Goal: Transaction & Acquisition: Purchase product/service

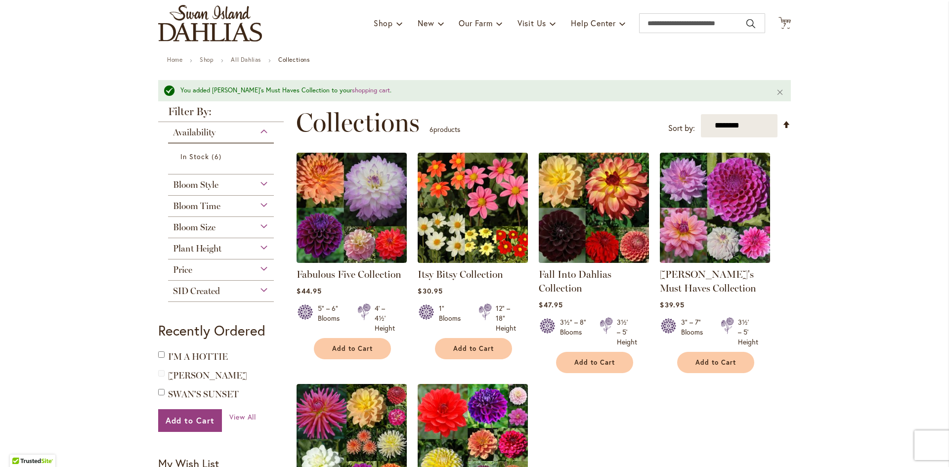
scroll to position [49, 0]
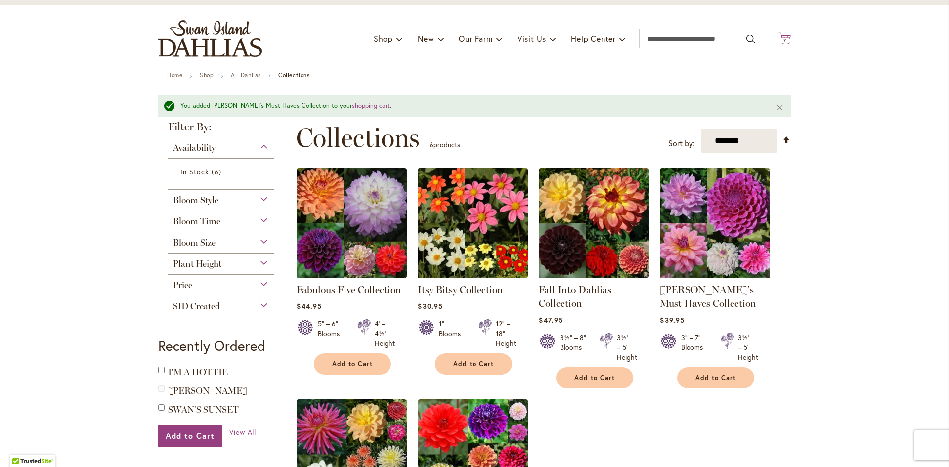
click at [779, 44] on span "Cart .cls-1 { fill: #231f20; }" at bounding box center [784, 38] width 12 height 13
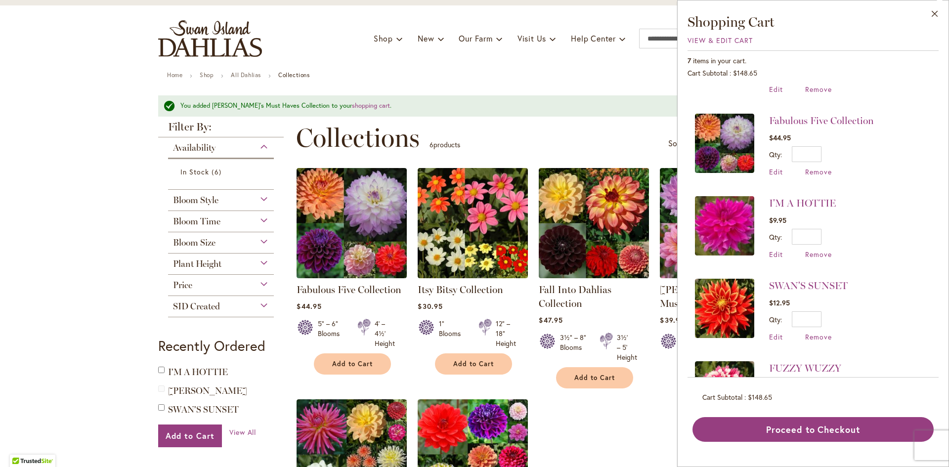
scroll to position [0, 0]
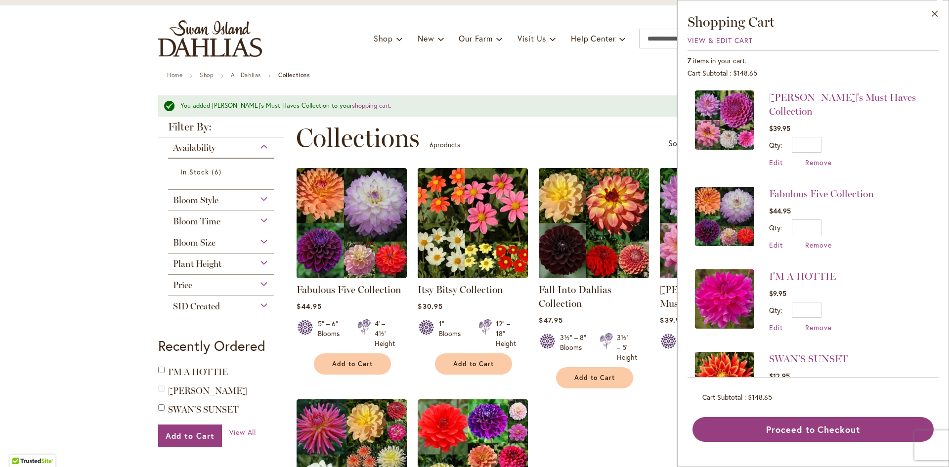
click at [765, 187] on div "Fabulous Five Collection $44.95 Qty * Update Edit Remove" at bounding box center [784, 218] width 179 height 63
click at [478, 68] on div "Toggle Nav Shop Dahlia Tubers Collections Fresh Cut Dahlias Gardening Supplies …" at bounding box center [474, 38] width 652 height 66
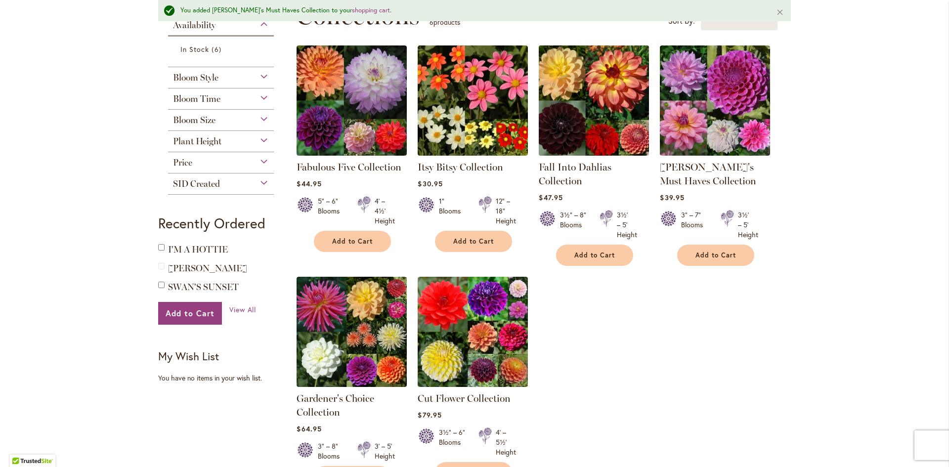
scroll to position [198, 0]
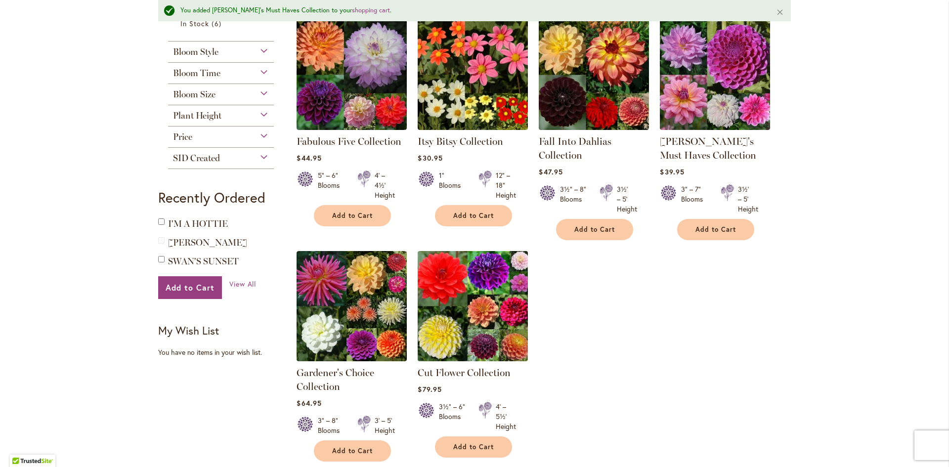
click at [499, 295] on img at bounding box center [473, 306] width 116 height 116
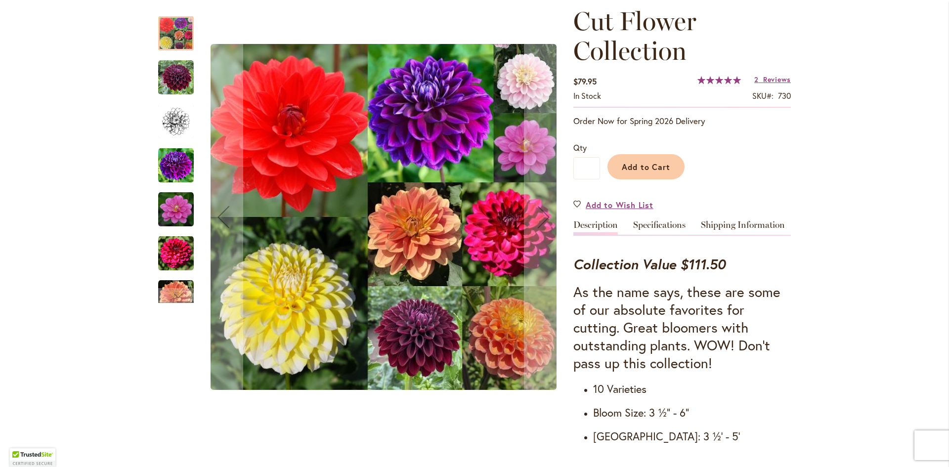
scroll to position [148, 0]
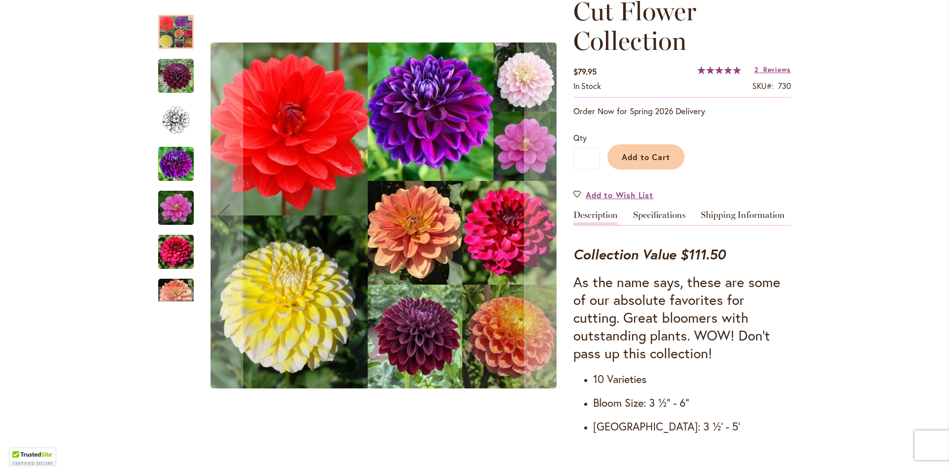
click at [164, 113] on img "Cut Flower Collection" at bounding box center [176, 120] width 36 height 36
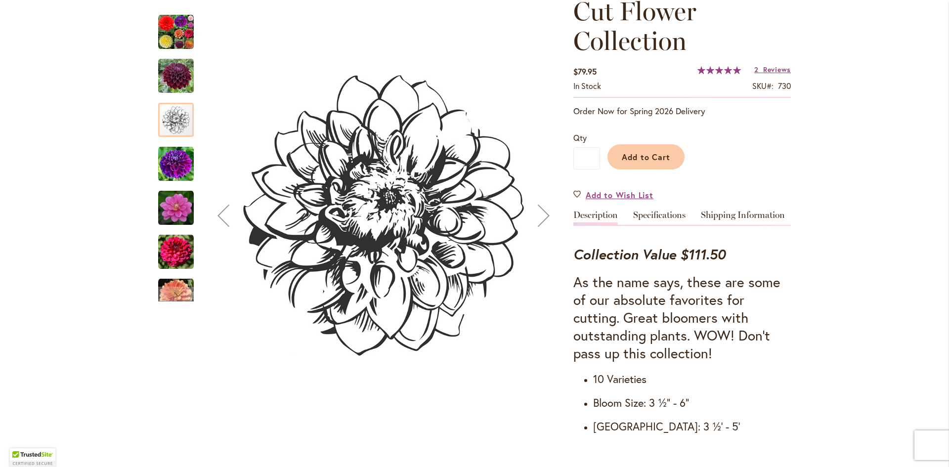
click at [177, 163] on img "Cut Flower Collection" at bounding box center [176, 164] width 36 height 36
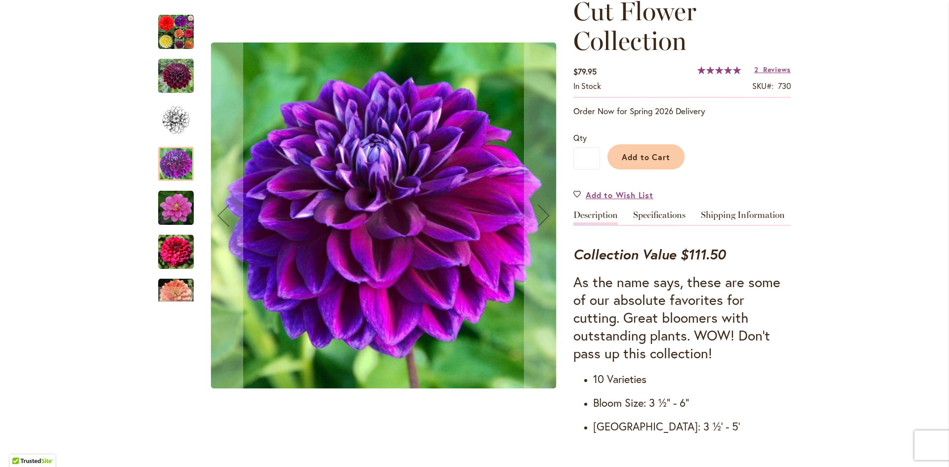
click at [180, 231] on div "Cut Flower Collection" at bounding box center [180, 247] width 45 height 44
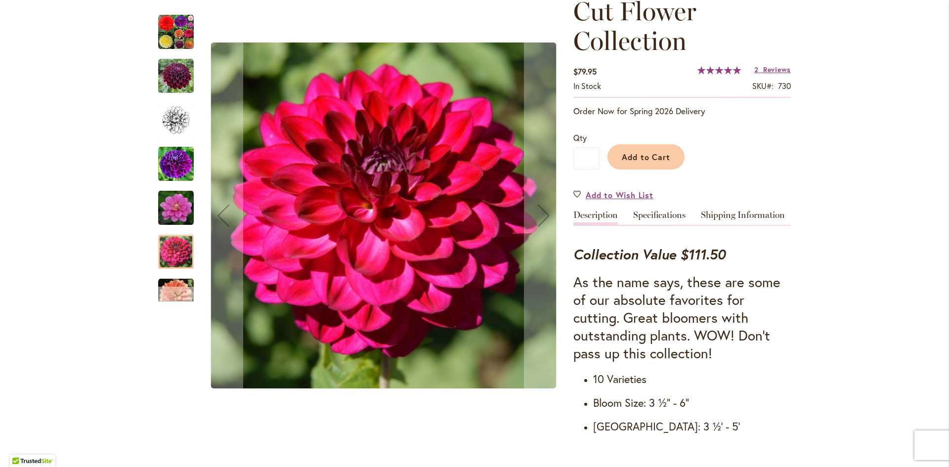
click at [182, 290] on div "Next" at bounding box center [176, 294] width 36 height 15
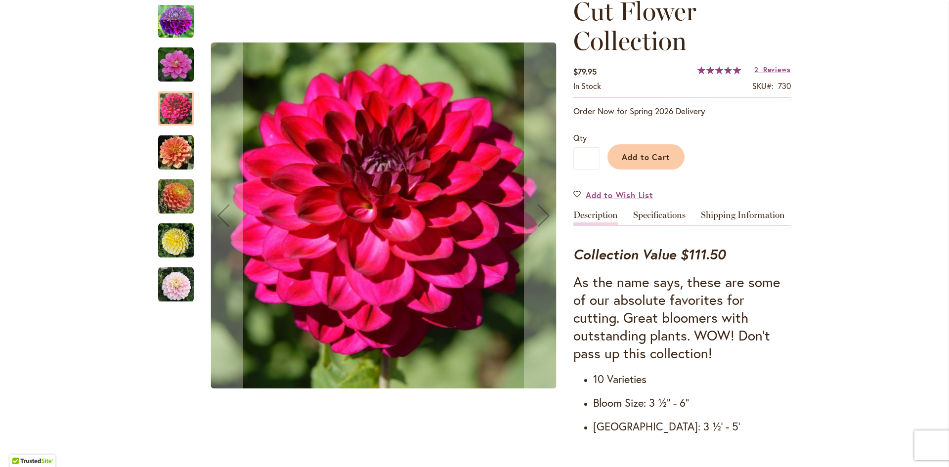
click at [175, 166] on img "Cut Flower Collection" at bounding box center [176, 153] width 36 height 36
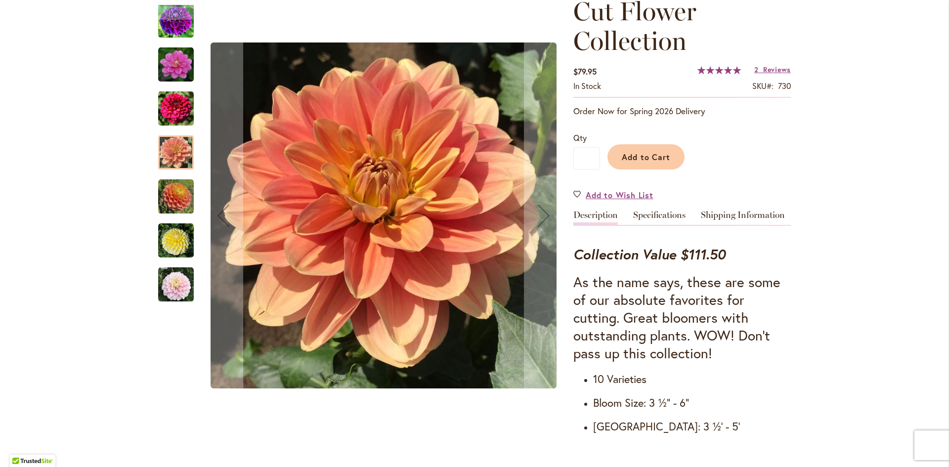
click at [177, 187] on img "Cut Flower Collection" at bounding box center [176, 197] width 36 height 36
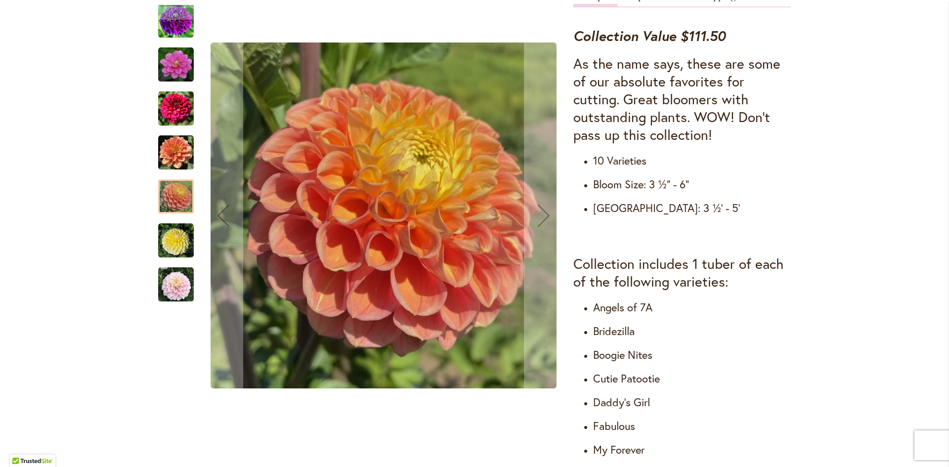
scroll to position [494, 0]
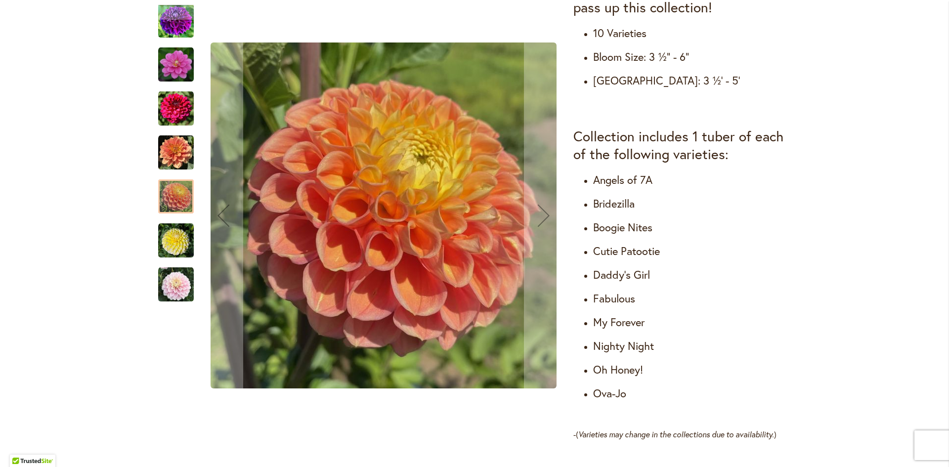
click at [166, 249] on img "Cut Flower Collection" at bounding box center [176, 241] width 36 height 36
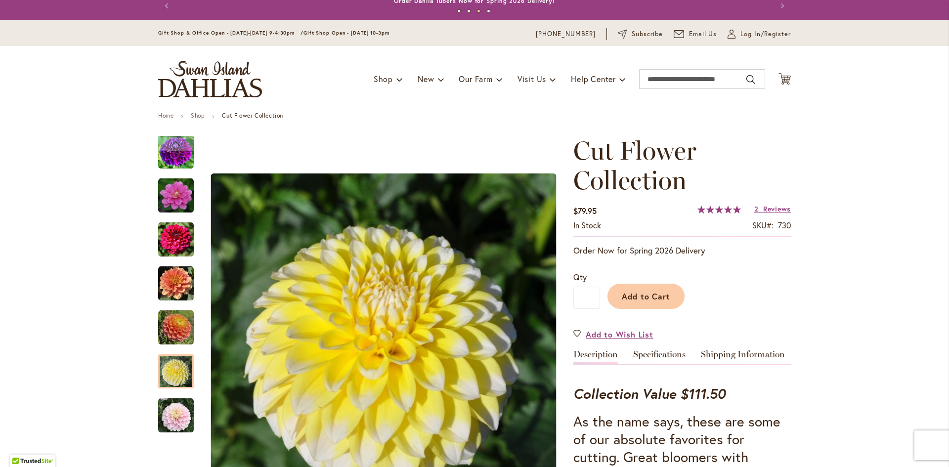
scroll to position [0, 0]
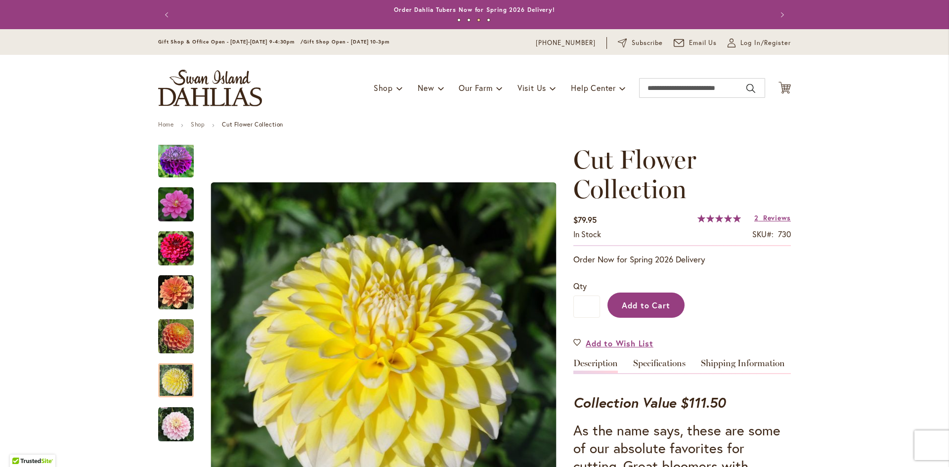
click at [659, 311] on button "Add to Cart" at bounding box center [645, 305] width 77 height 25
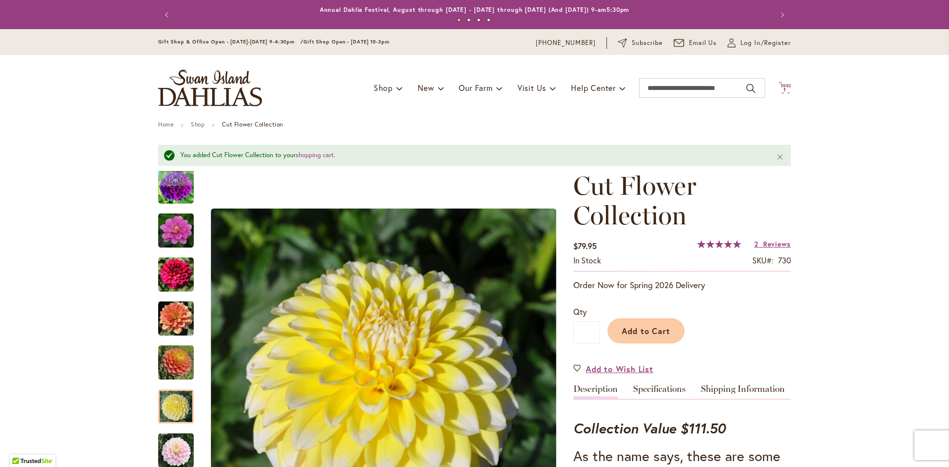
click at [784, 85] on icon "Cart .cls-1 { fill: #231f20; }" at bounding box center [784, 88] width 12 height 12
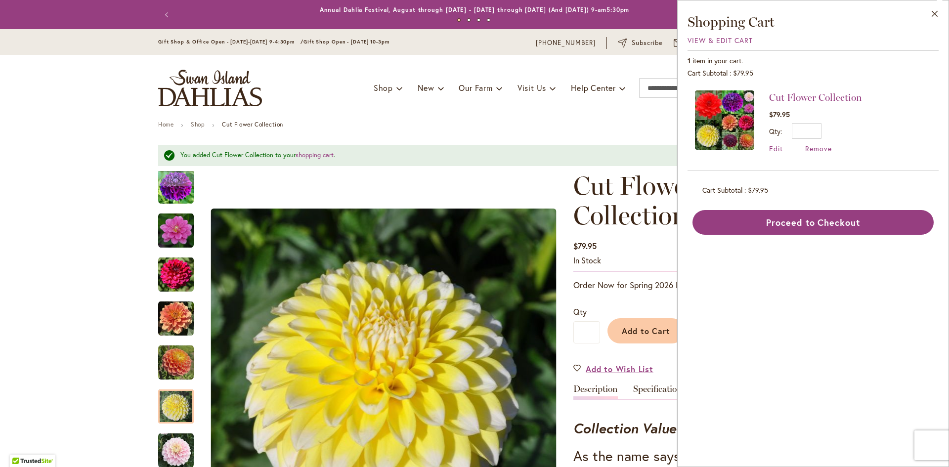
drag, startPoint x: 938, startPoint y: 24, endPoint x: 933, endPoint y: 24, distance: 5.0
click at [938, 23] on button "Close" at bounding box center [934, 15] width 27 height 31
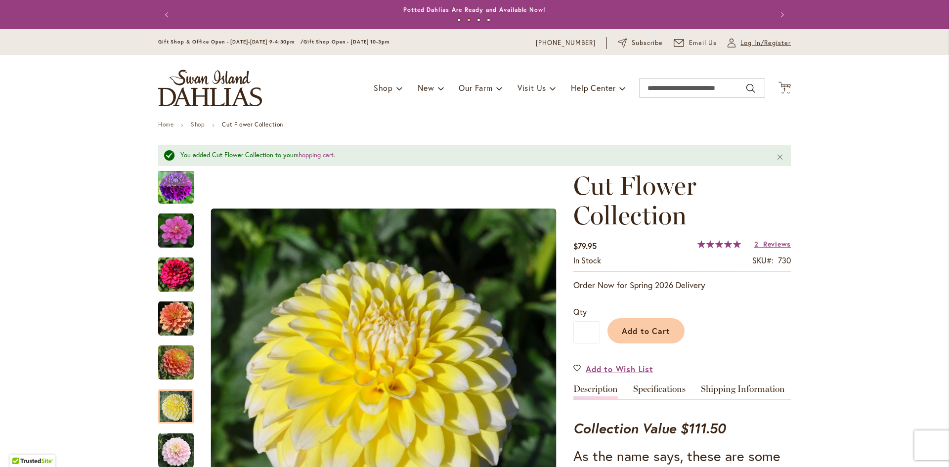
click at [751, 42] on span "Log In/Register" at bounding box center [765, 43] width 50 height 10
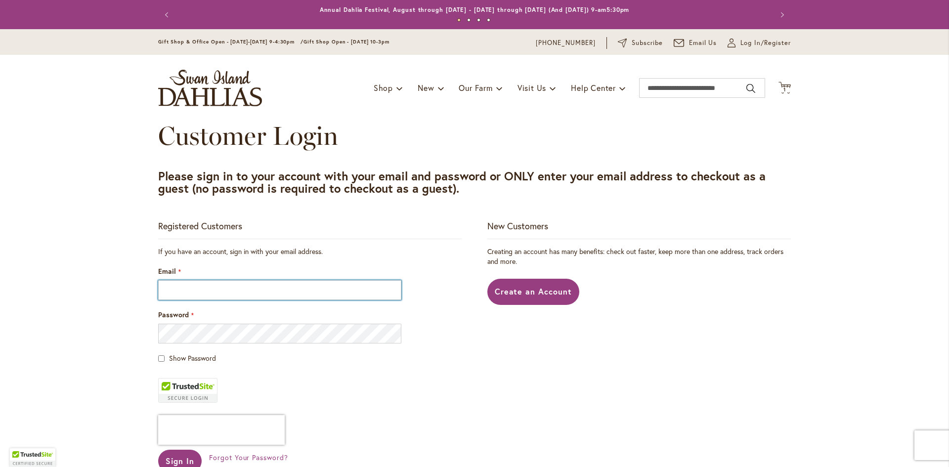
click at [297, 291] on input "Email" at bounding box center [279, 290] width 243 height 20
type input "**********"
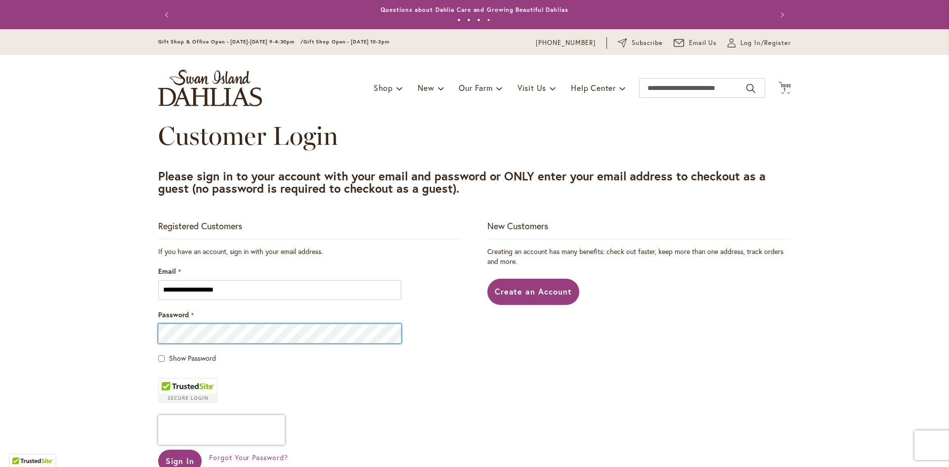
click at [158, 450] on button "Sign In" at bounding box center [179, 461] width 43 height 23
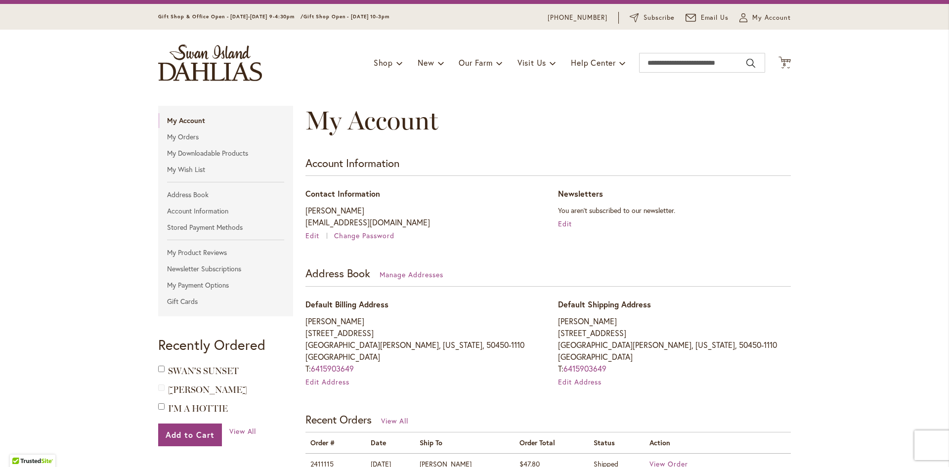
scroll to position [19, 0]
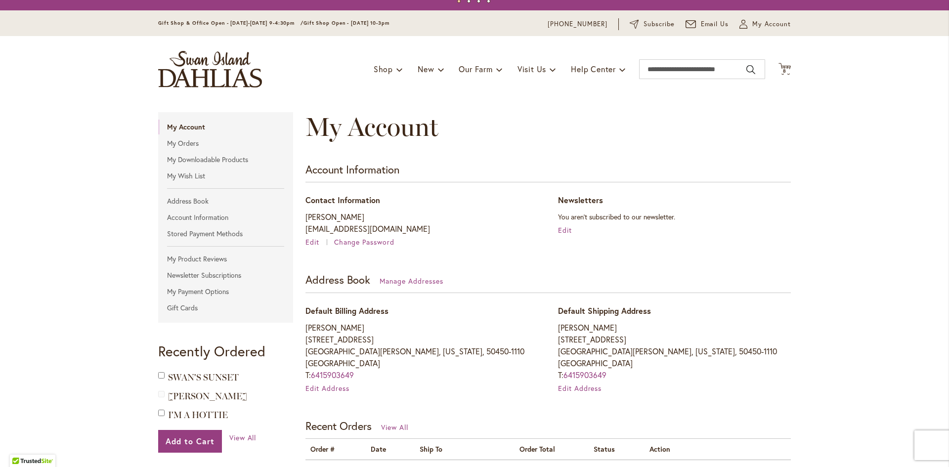
click at [857, 90] on header "Skip to Content Gift Shop & Office Open - Monday-Friday 9-4:30pm / Gift Shop Op…" at bounding box center [474, 56] width 949 height 92
type input "**********"
click at [783, 70] on span "8" at bounding box center [784, 71] width 3 height 6
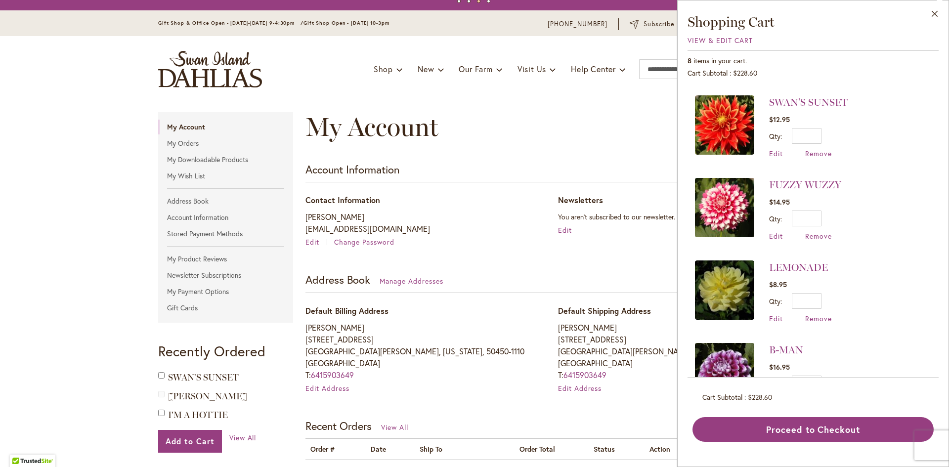
scroll to position [346, 0]
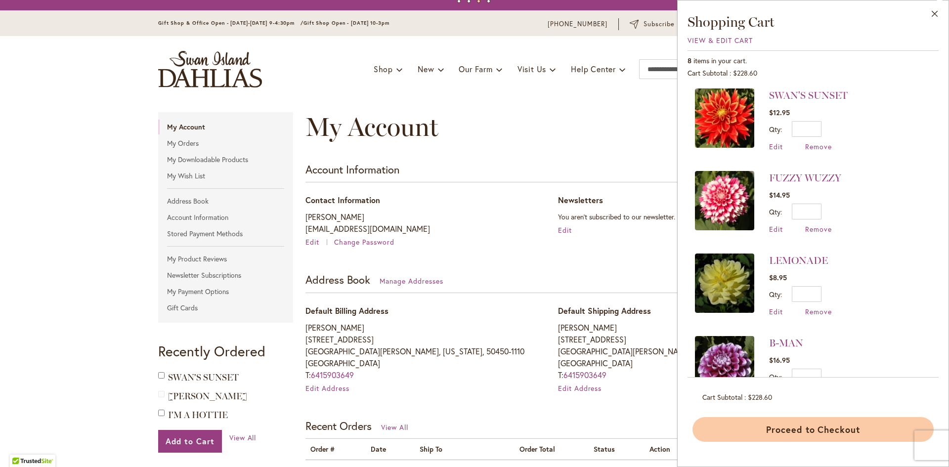
click at [831, 431] on button "Proceed to Checkout" at bounding box center [812, 429] width 241 height 25
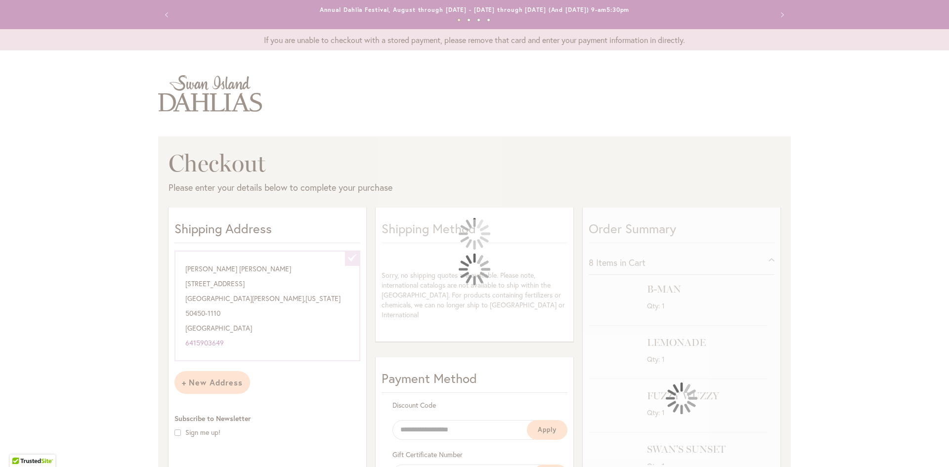
select select "**********"
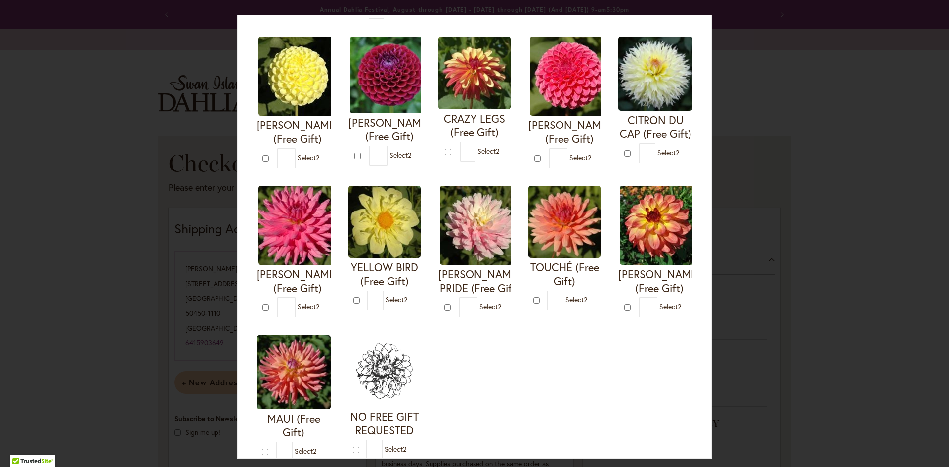
scroll to position [247, 0]
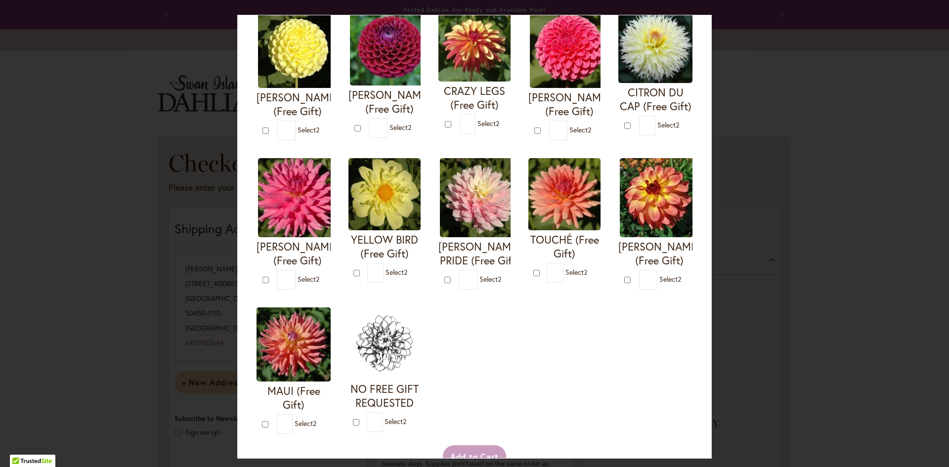
click at [618, 290] on form "[PERSON_NAME] (Free Gift) * 2" at bounding box center [655, 223] width 74 height 131
type input "*"
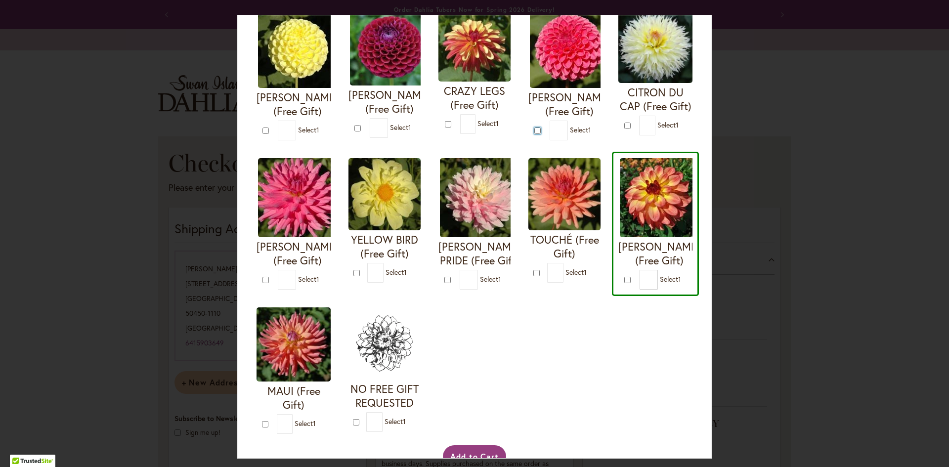
type input "*"
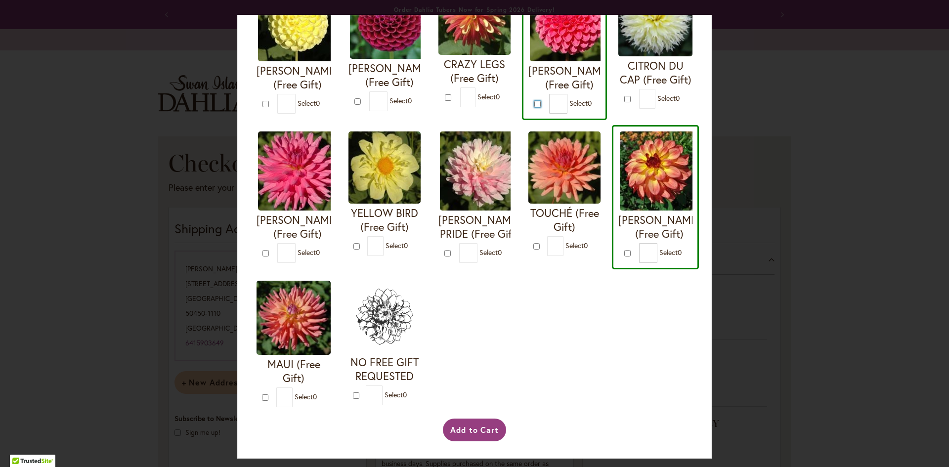
scroll to position [421, 0]
click at [479, 428] on button "Add to Cart" at bounding box center [475, 429] width 64 height 23
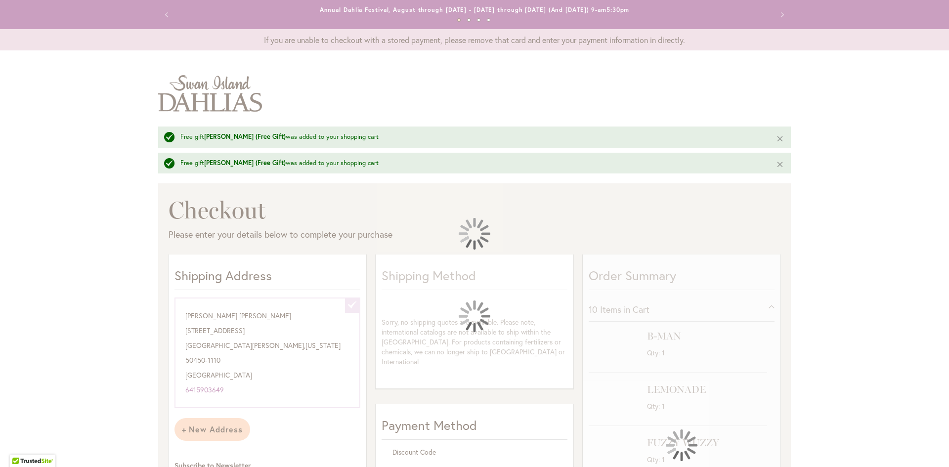
select select "**********"
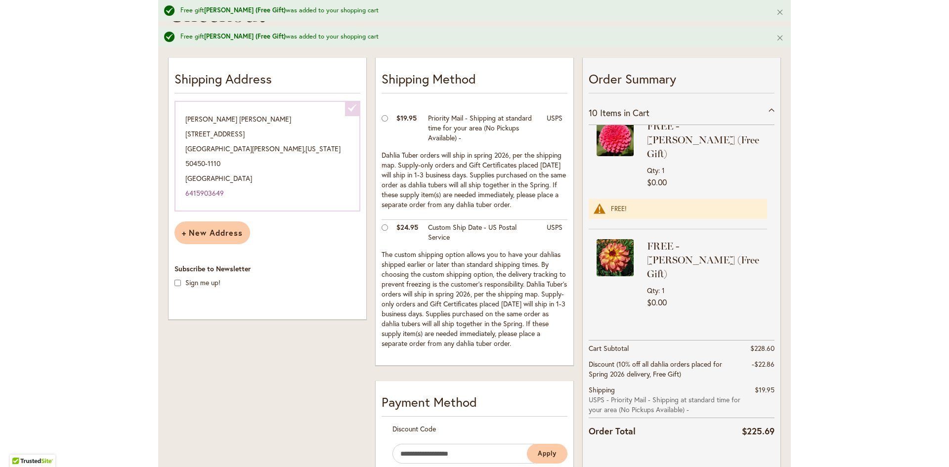
scroll to position [198, 0]
